Goal: Check status: Check status

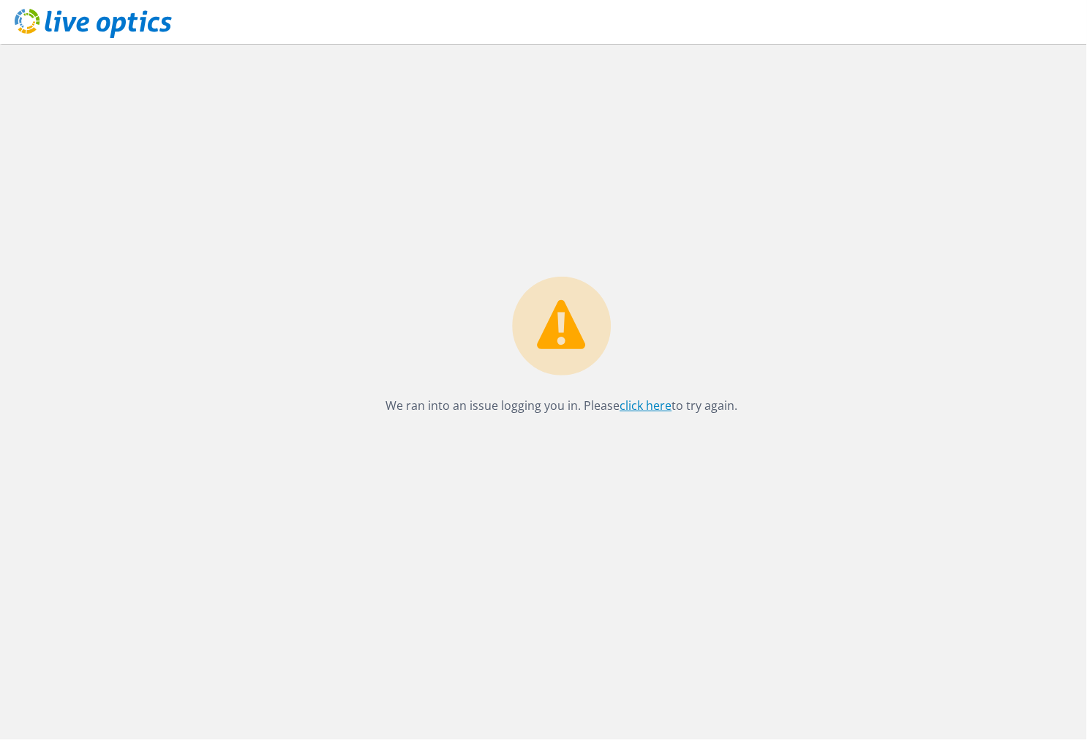
click at [650, 410] on link "click here" at bounding box center [646, 405] width 52 height 16
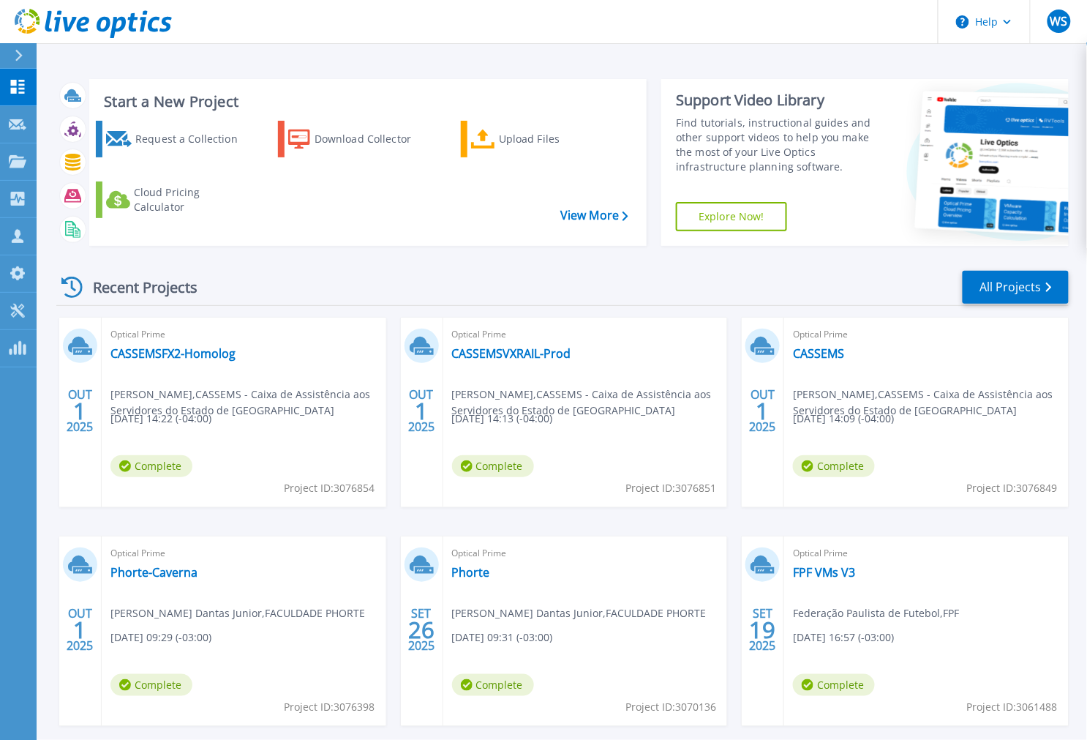
scroll to position [71, 0]
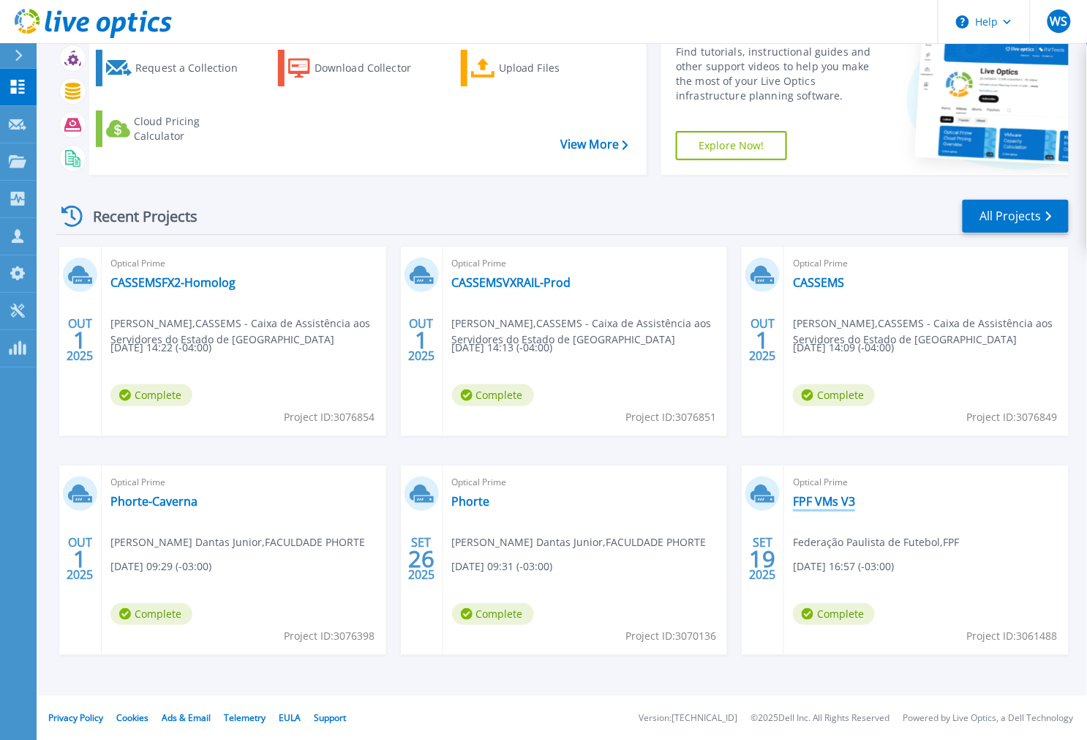
click at [829, 496] on link "FPF VMs V3" at bounding box center [824, 501] width 62 height 15
